Goal: Task Accomplishment & Management: Manage account settings

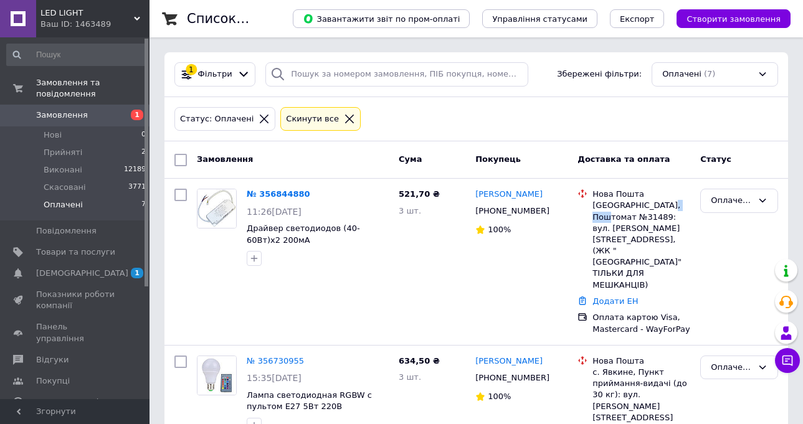
click at [81, 110] on span "Замовлення" at bounding box center [62, 115] width 52 height 11
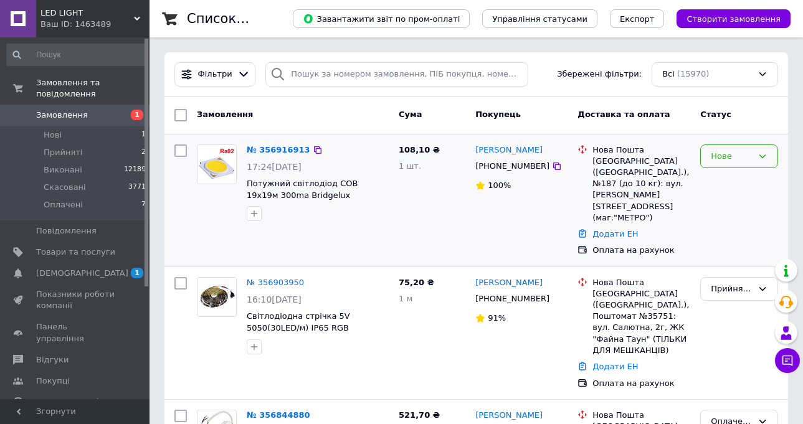
click at [732, 158] on div "Нове" at bounding box center [732, 156] width 42 height 13
click at [732, 181] on li "Прийнято" at bounding box center [739, 182] width 77 height 23
click at [552, 295] on icon at bounding box center [557, 300] width 10 height 10
click at [279, 185] on span "Мощный светодиод COB 19х19мм 300мА Bridgelux Нейтральный" at bounding box center [301, 195] width 108 height 32
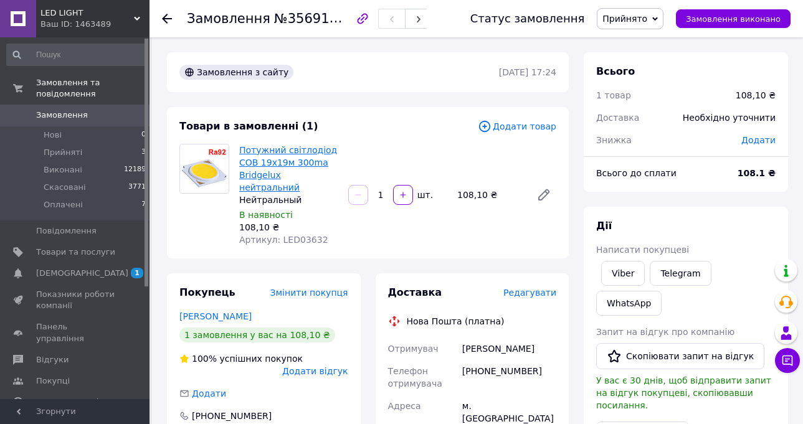
click at [247, 162] on link "Потужний світлодіод COB 19x19м 300ma Bridgelux нейтральний" at bounding box center [288, 168] width 98 height 47
drag, startPoint x: 518, startPoint y: 359, endPoint x: 477, endPoint y: 360, distance: 41.2
click at [477, 360] on div "[PHONE_NUMBER]" at bounding box center [509, 377] width 99 height 35
drag, startPoint x: 511, startPoint y: 336, endPoint x: 461, endPoint y: 336, distance: 50.5
click at [461, 338] on div "[PERSON_NAME]" at bounding box center [509, 349] width 99 height 22
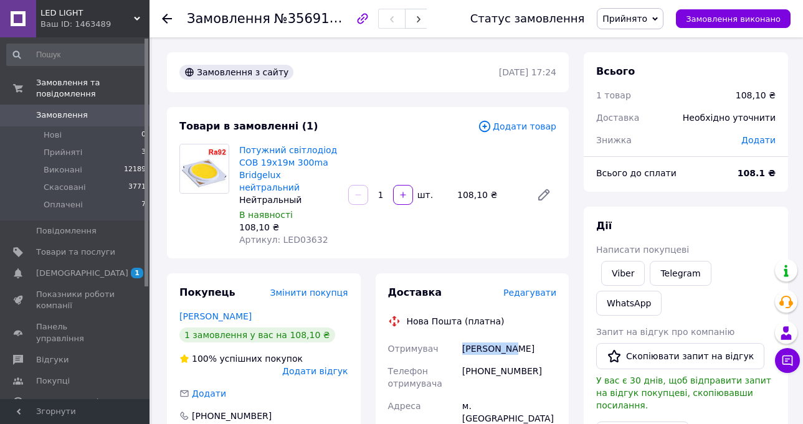
copy div "[PERSON_NAME]"
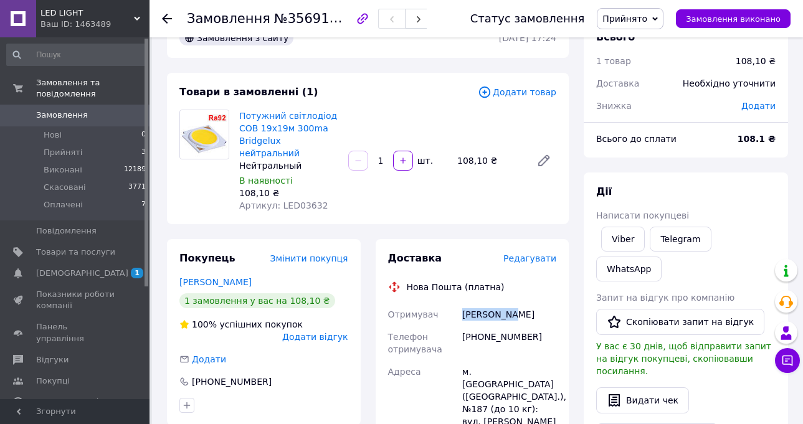
scroll to position [125, 0]
